Goal: Task Accomplishment & Management: Complete application form

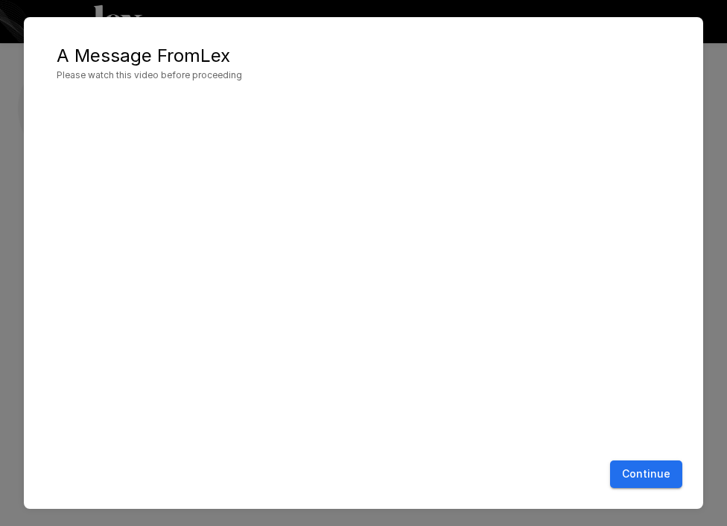
click at [647, 480] on button "Continue" at bounding box center [646, 475] width 72 height 28
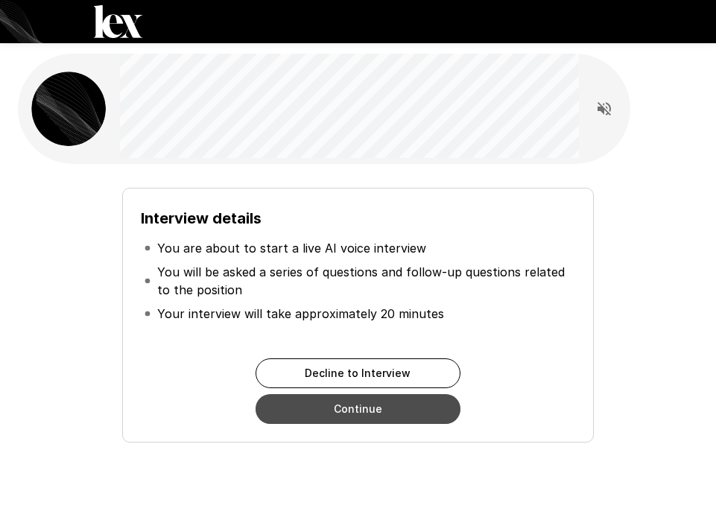
click at [393, 414] on button "Continue" at bounding box center [358, 409] width 205 height 30
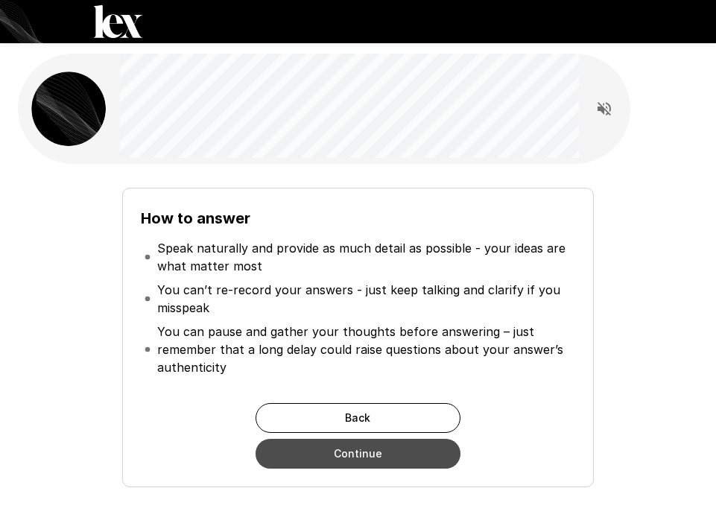
click at [385, 463] on button "Continue" at bounding box center [358, 454] width 205 height 30
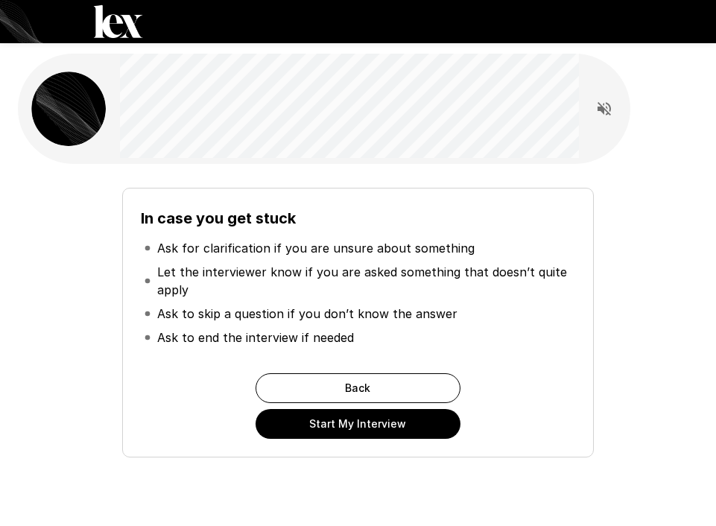
click at [400, 426] on button "Start My Interview" at bounding box center [358, 424] width 205 height 30
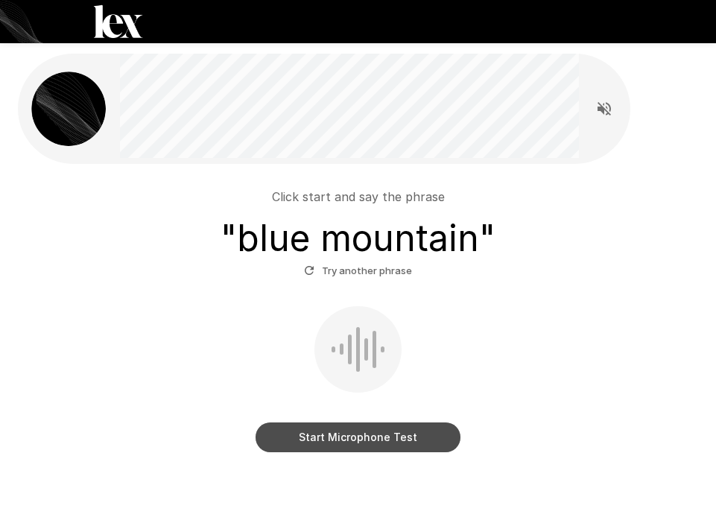
click at [361, 440] on button "Start Microphone Test" at bounding box center [358, 438] width 205 height 30
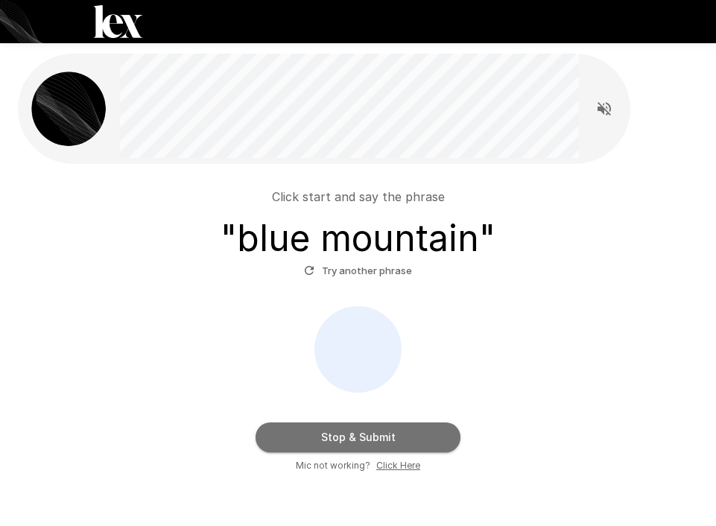
click at [361, 440] on button "Stop & Submit" at bounding box center [358, 438] width 205 height 30
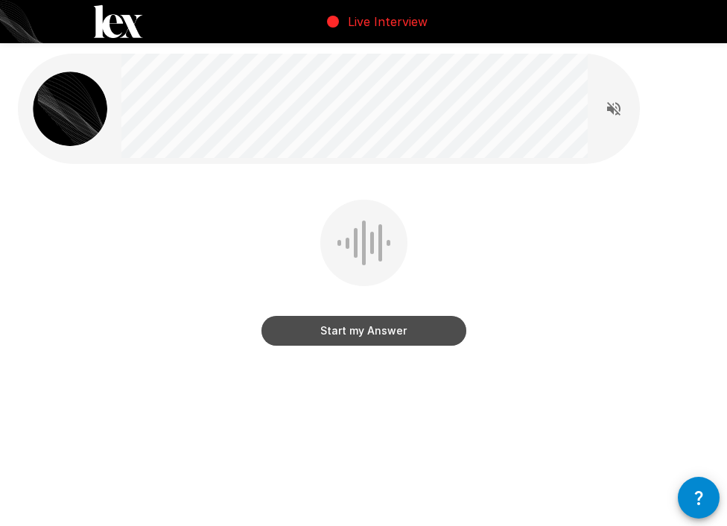
click at [379, 335] on button "Start my Answer" at bounding box center [364, 331] width 205 height 30
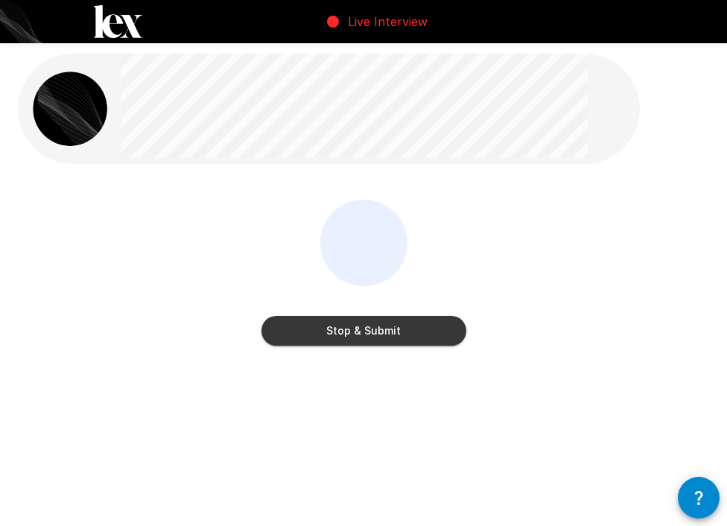
click at [379, 335] on button "Stop & Submit" at bounding box center [364, 331] width 205 height 30
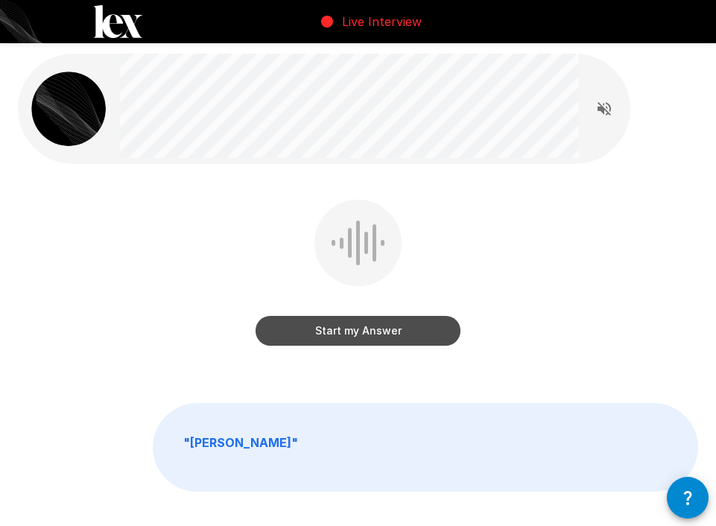
click at [379, 335] on button "Start my Answer" at bounding box center [358, 331] width 205 height 30
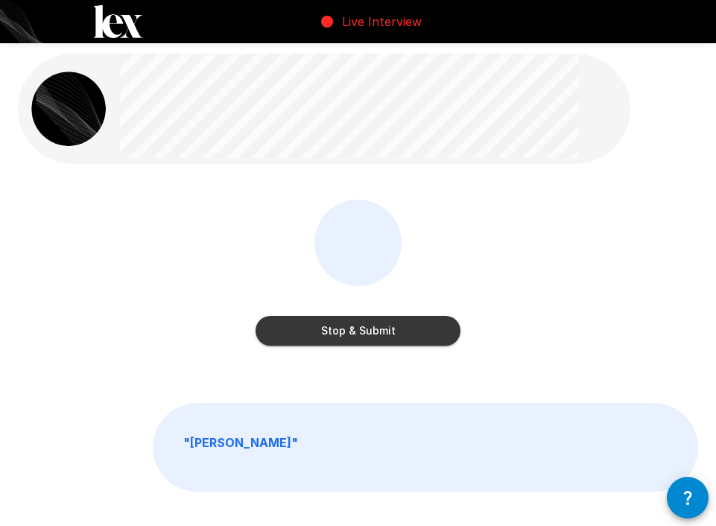
click at [370, 335] on button "Stop & Submit" at bounding box center [358, 331] width 205 height 30
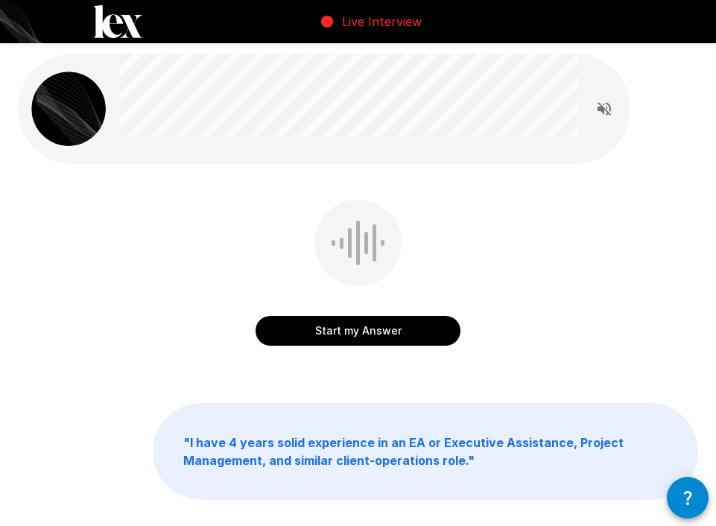
click at [370, 335] on button "Start my Answer" at bounding box center [358, 331] width 205 height 30
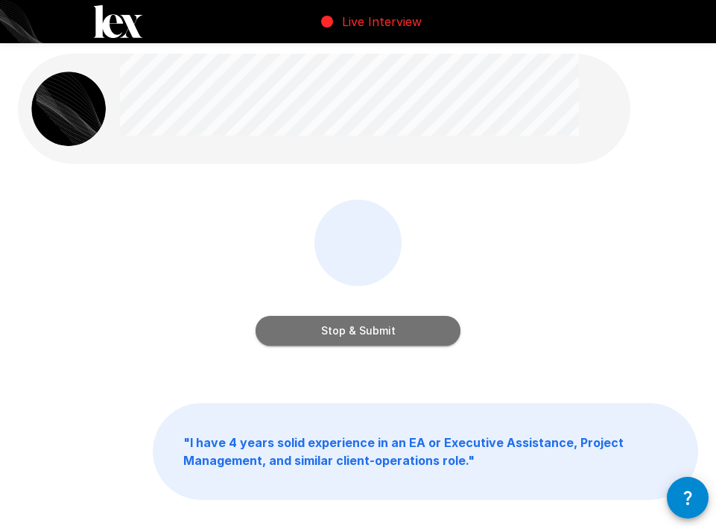
click at [370, 335] on button "Stop & Submit" at bounding box center [358, 331] width 205 height 30
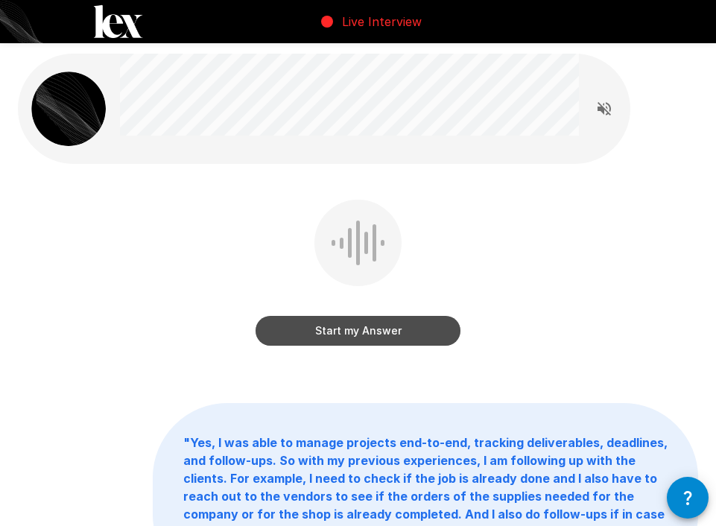
click at [370, 335] on button "Start my Answer" at bounding box center [358, 331] width 205 height 30
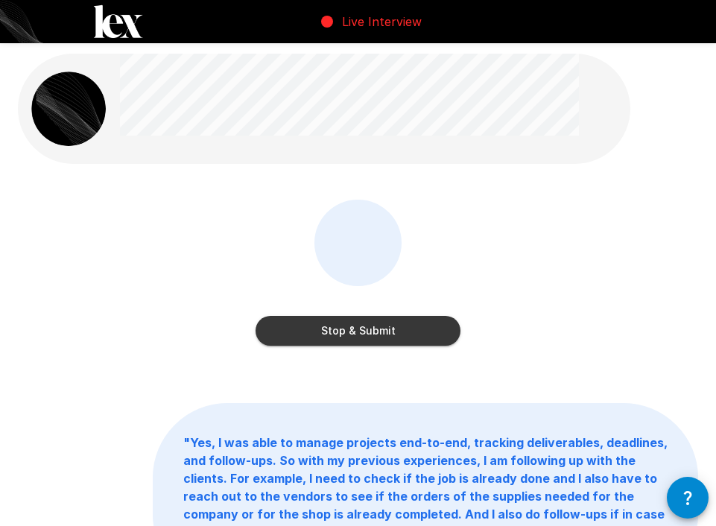
click at [377, 323] on button "Stop & Submit" at bounding box center [358, 331] width 205 height 30
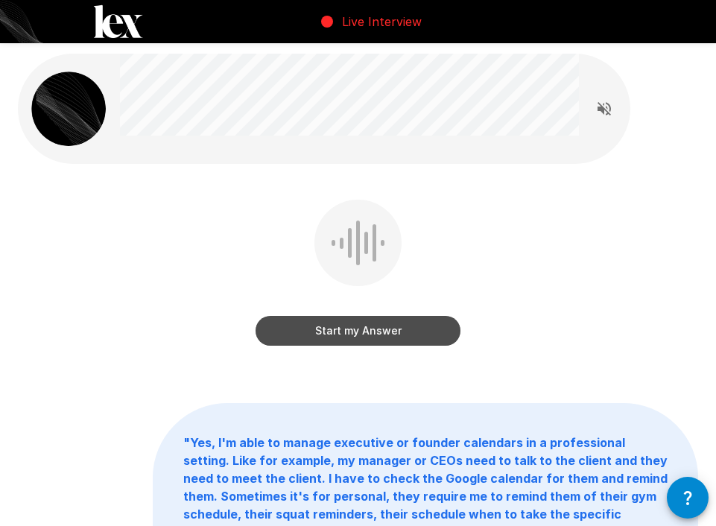
click at [370, 324] on button "Start my Answer" at bounding box center [358, 331] width 205 height 30
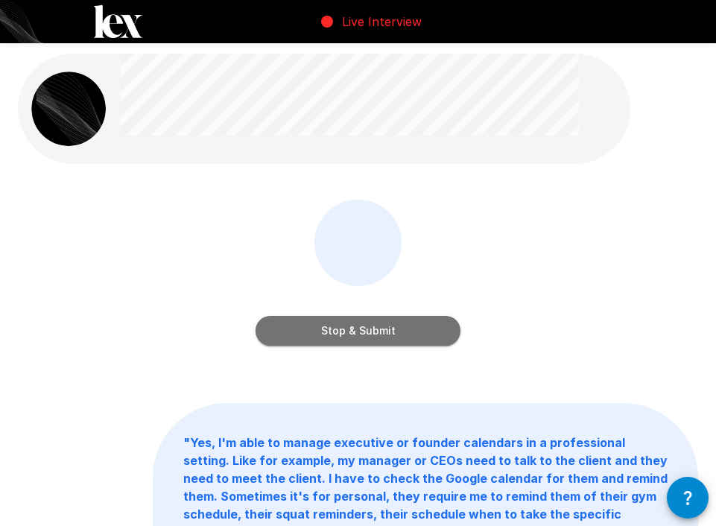
click at [417, 324] on button "Stop & Submit" at bounding box center [358, 331] width 205 height 30
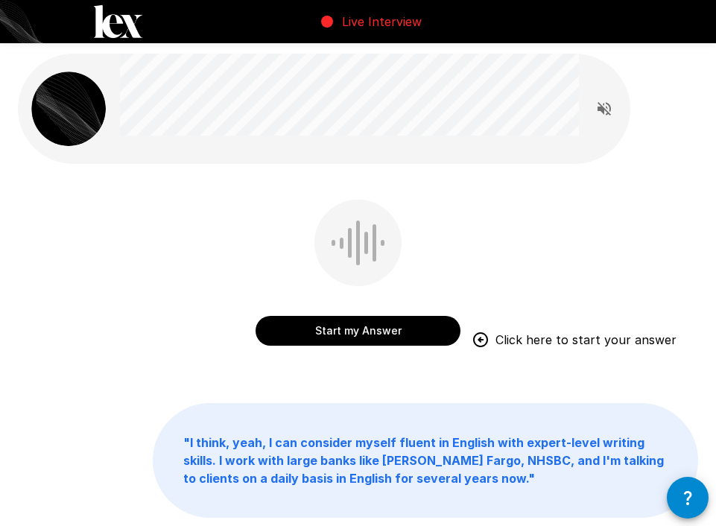
click at [310, 326] on button "Start my Answer" at bounding box center [358, 331] width 205 height 30
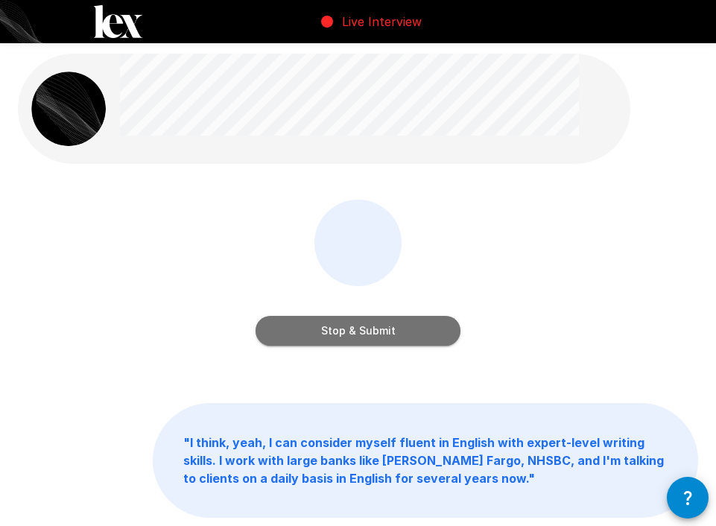
click at [338, 334] on button "Stop & Submit" at bounding box center [358, 331] width 205 height 30
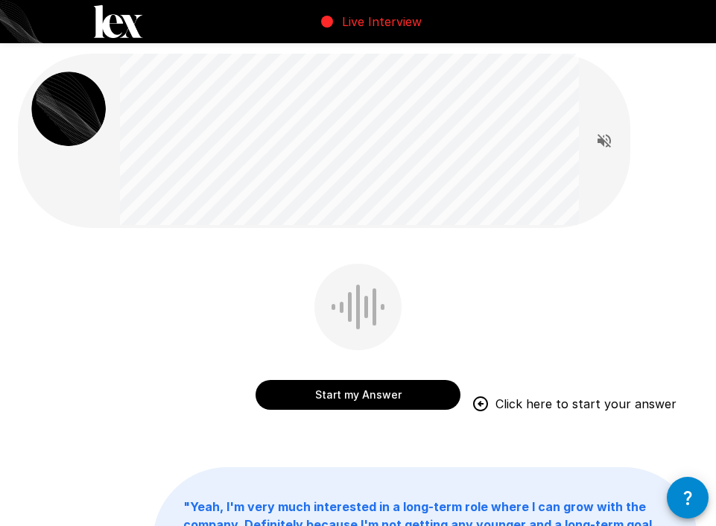
click at [346, 395] on button "Start my Answer" at bounding box center [358, 395] width 205 height 30
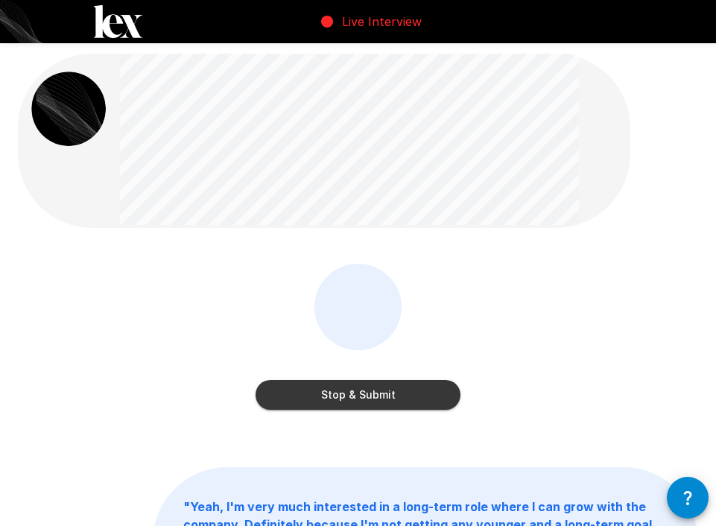
click at [336, 390] on button "Stop & Submit" at bounding box center [358, 395] width 205 height 30
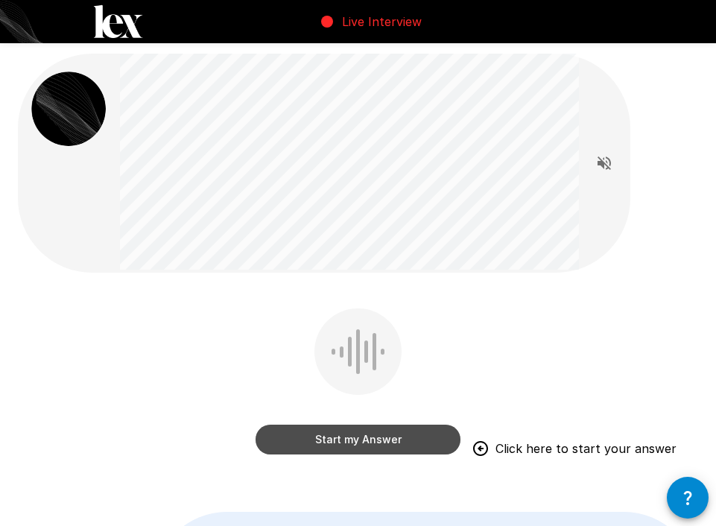
click at [321, 435] on button "Start my Answer" at bounding box center [358, 440] width 205 height 30
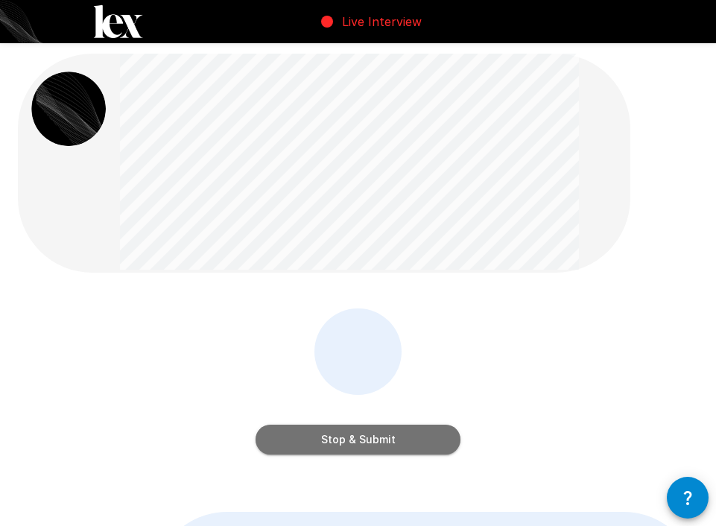
click at [318, 439] on button "Stop & Submit" at bounding box center [358, 440] width 205 height 30
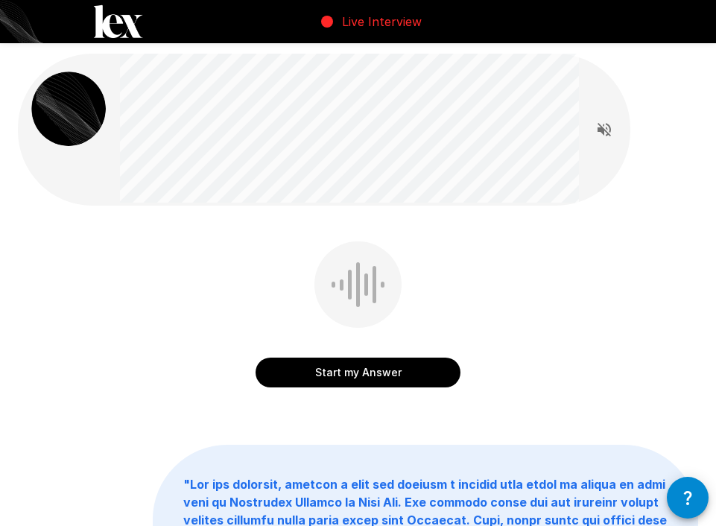
click at [174, 160] on div at bounding box center [324, 130] width 613 height 152
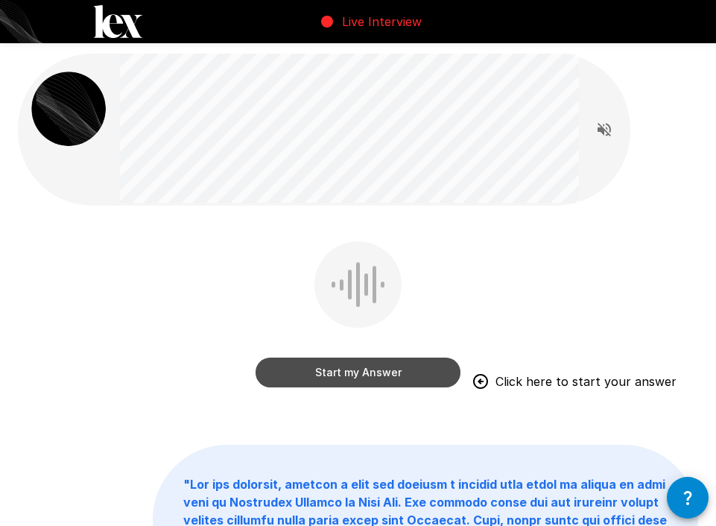
click at [323, 367] on button "Start my Answer" at bounding box center [358, 373] width 205 height 30
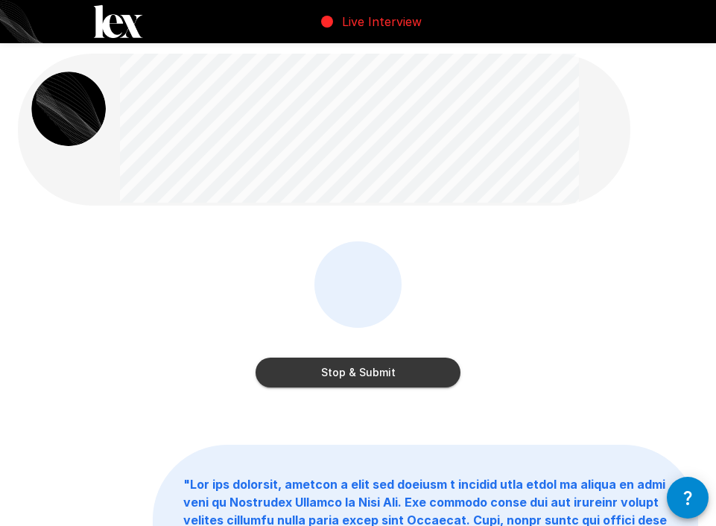
click at [323, 367] on button "Stop & Submit" at bounding box center [358, 373] width 205 height 30
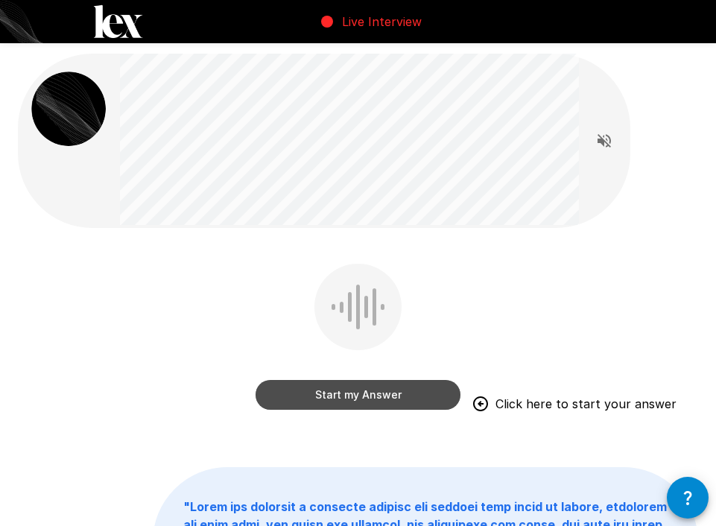
click at [347, 401] on button "Start my Answer" at bounding box center [358, 395] width 205 height 30
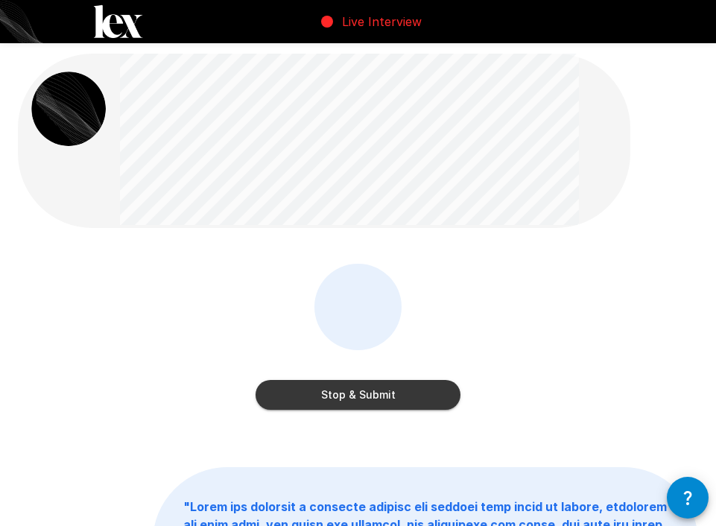
click at [354, 392] on button "Stop & Submit" at bounding box center [358, 395] width 205 height 30
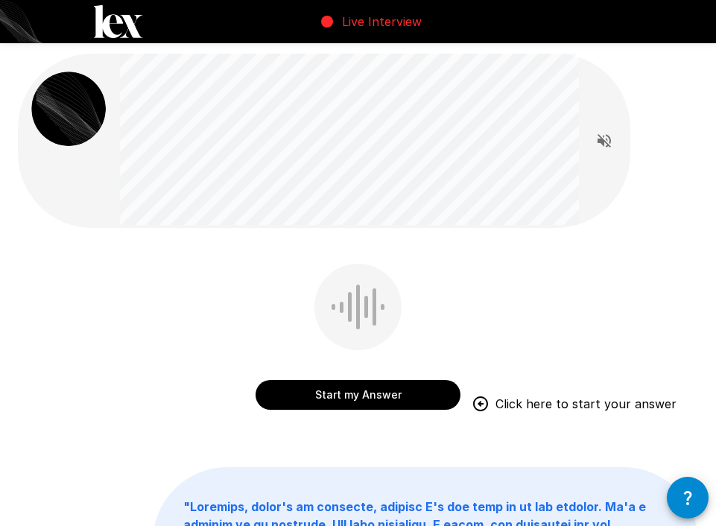
click at [345, 394] on button "Start my Answer" at bounding box center [358, 395] width 205 height 30
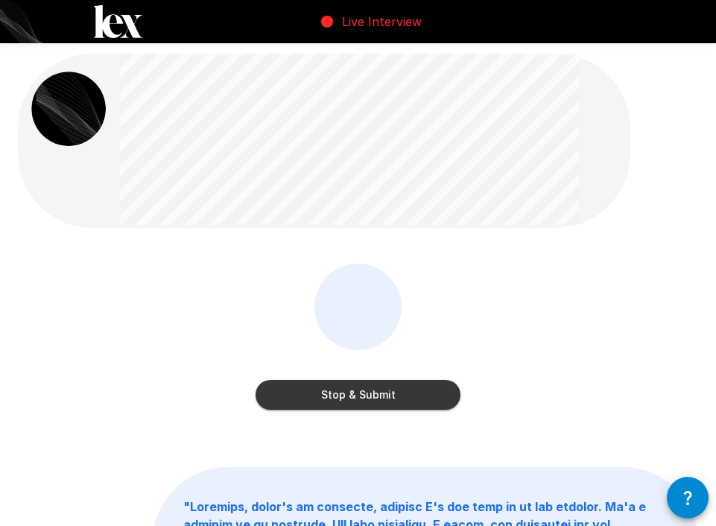
click at [345, 394] on button "Stop & Submit" at bounding box center [358, 395] width 205 height 30
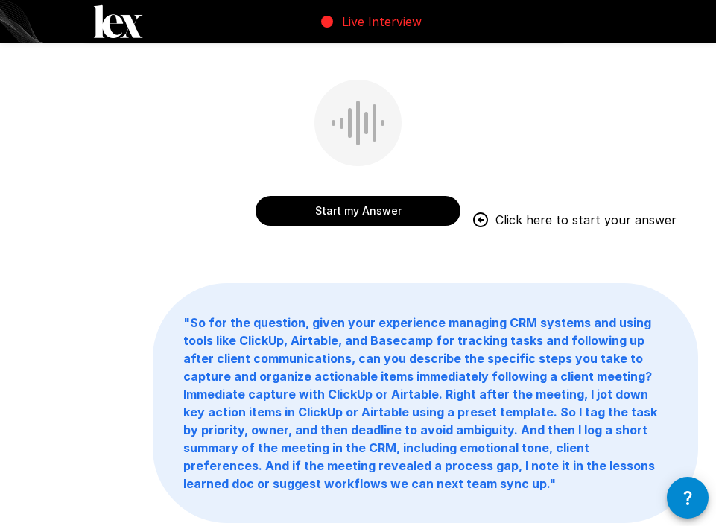
scroll to position [300, 0]
